Goal: Navigation & Orientation: Find specific page/section

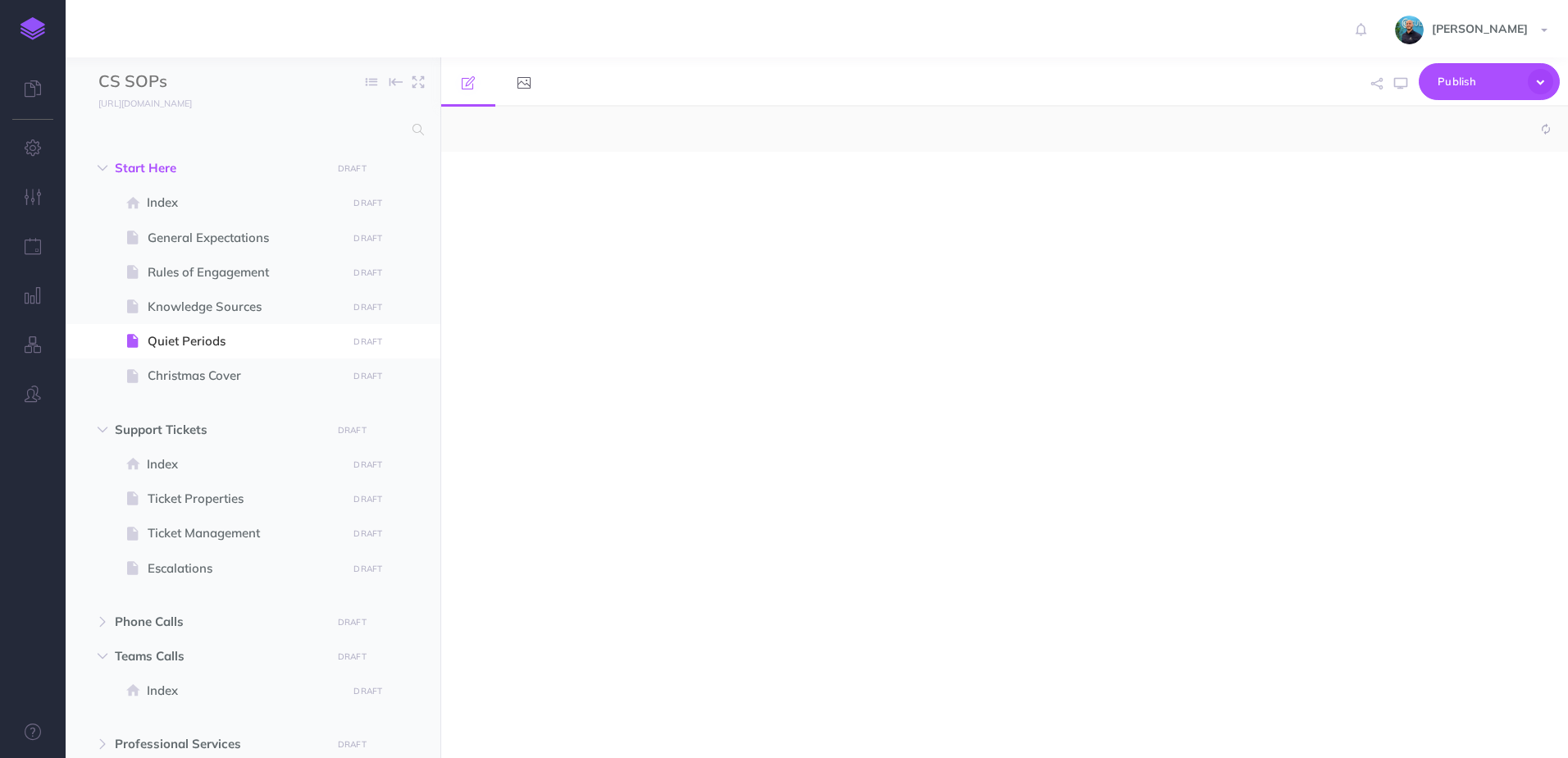
select select "null"
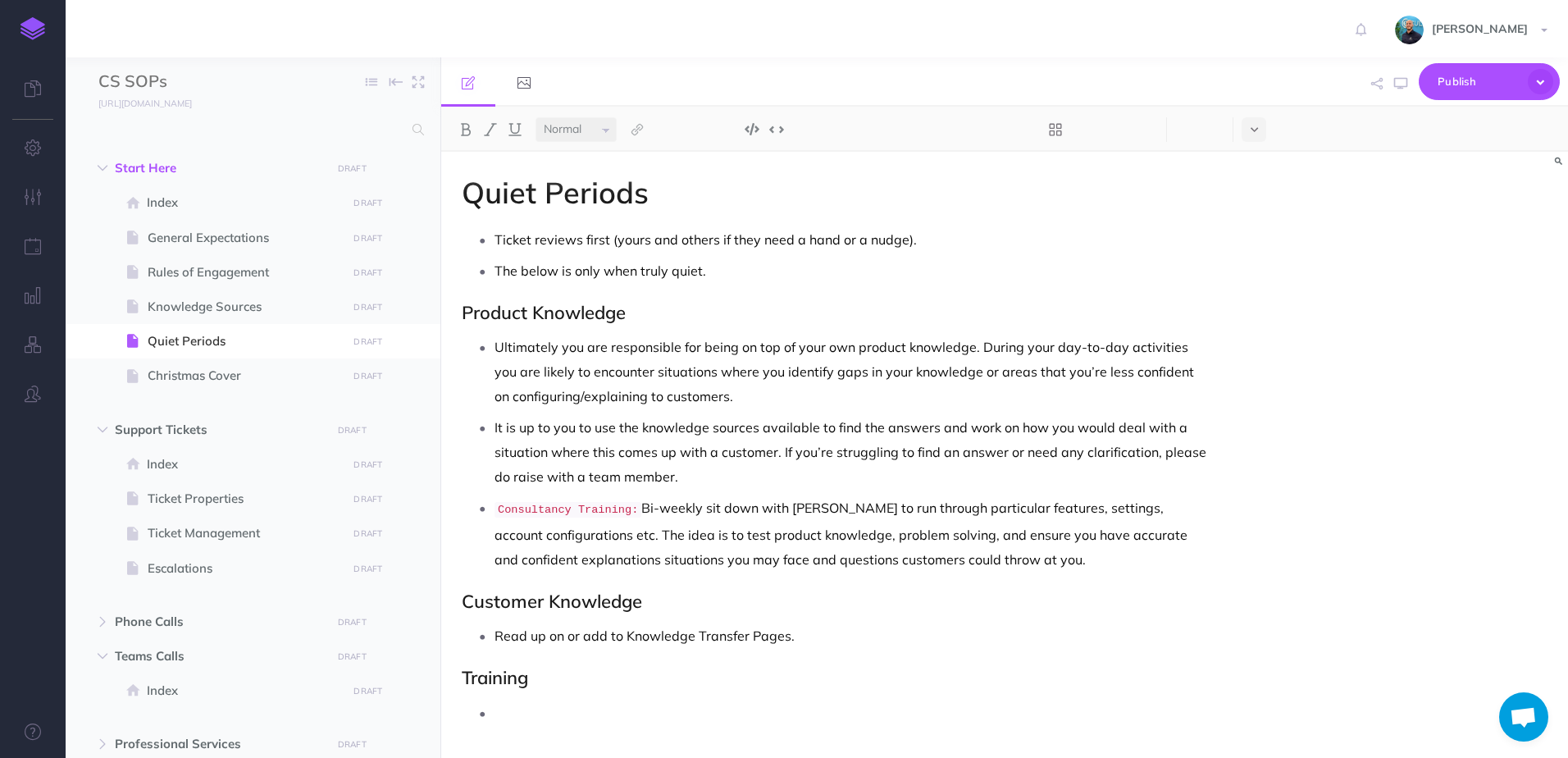
scroll to position [1028, 0]
click at [718, 268] on p "The below is only when truly quiet." at bounding box center [852, 271] width 715 height 25
click at [19, 28] on link at bounding box center [32, 29] width 66 height 57
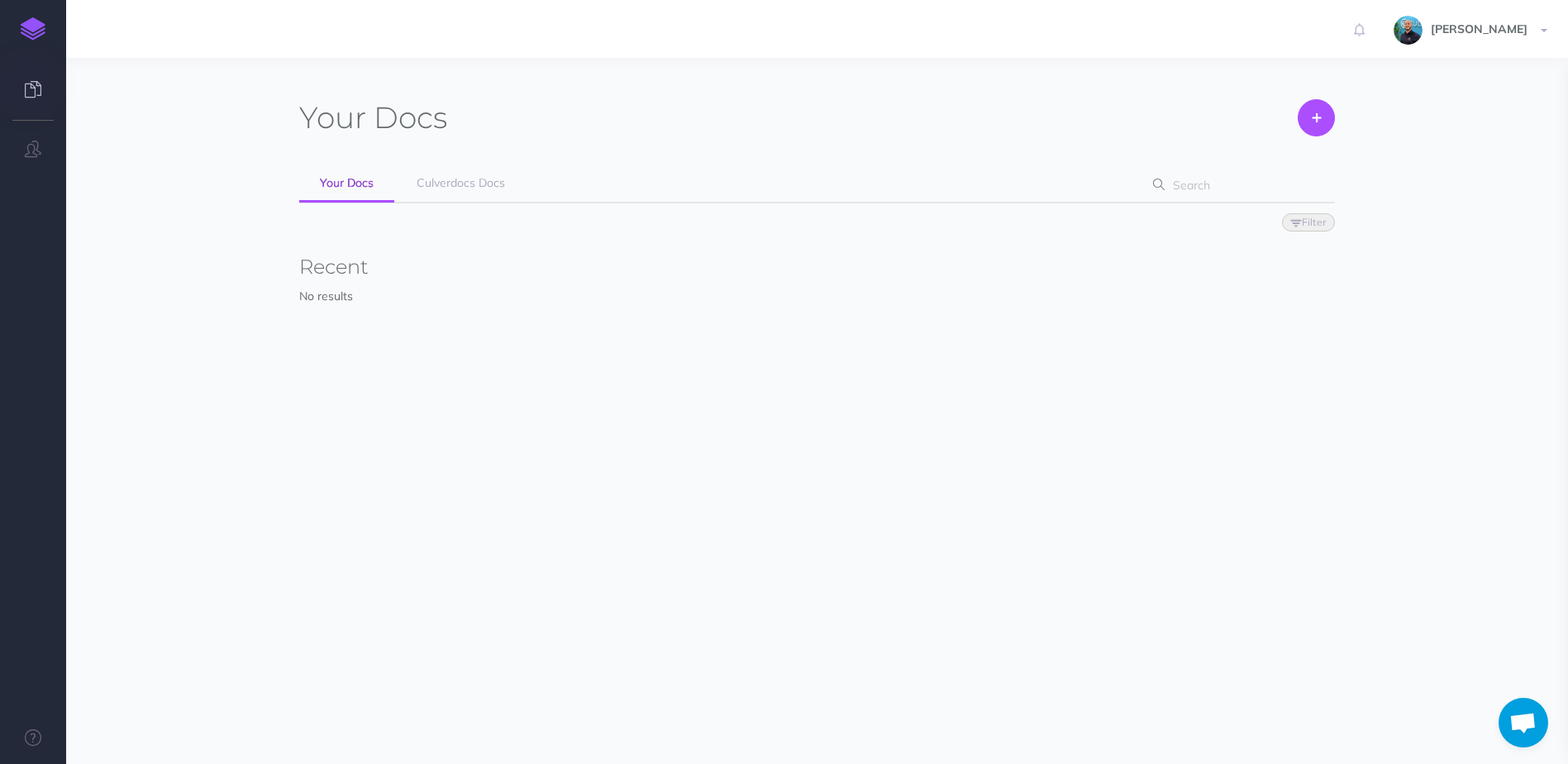
scroll to position [1036, 0]
click at [495, 171] on link "Culverdocs Docs" at bounding box center [460, 183] width 129 height 37
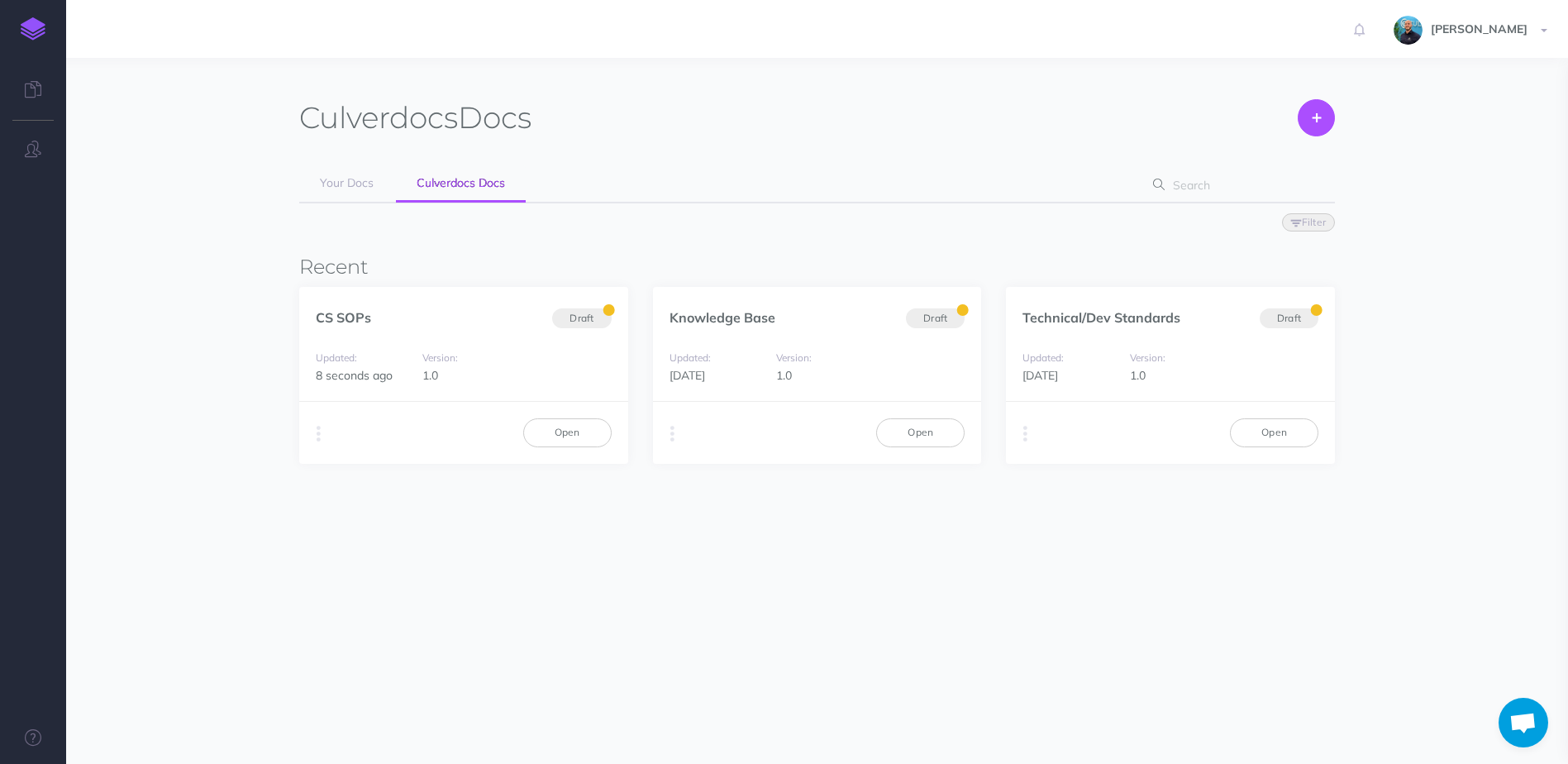
scroll to position [1036, 0]
